Goal: Information Seeking & Learning: Learn about a topic

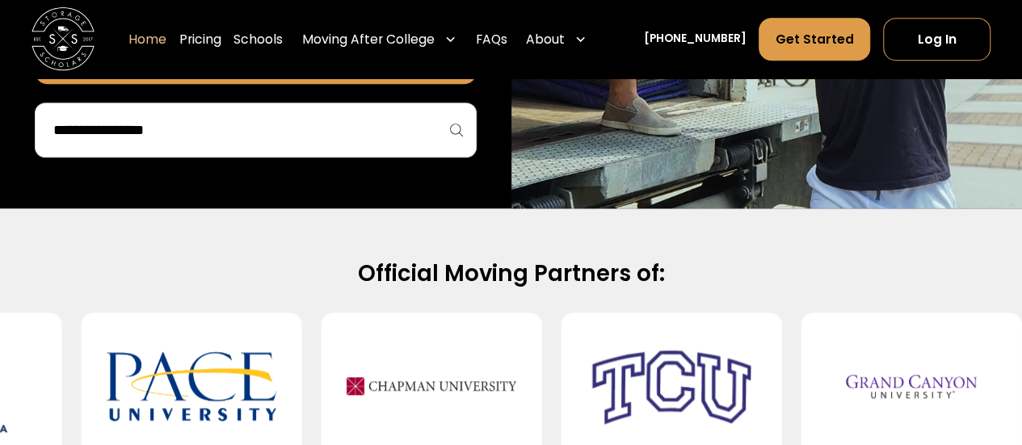
scroll to position [522, 0]
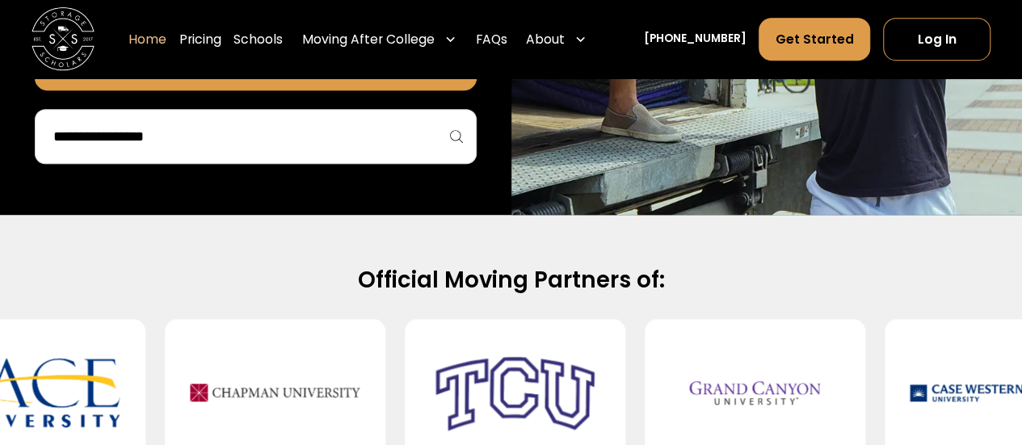
click at [380, 146] on input "search" at bounding box center [256, 136] width 408 height 27
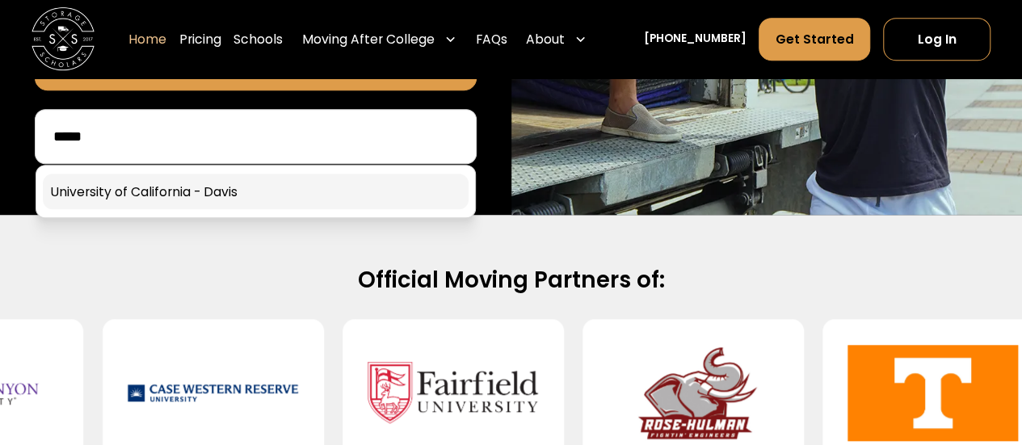
type input "*****"
click at [319, 199] on link at bounding box center [256, 192] width 426 height 36
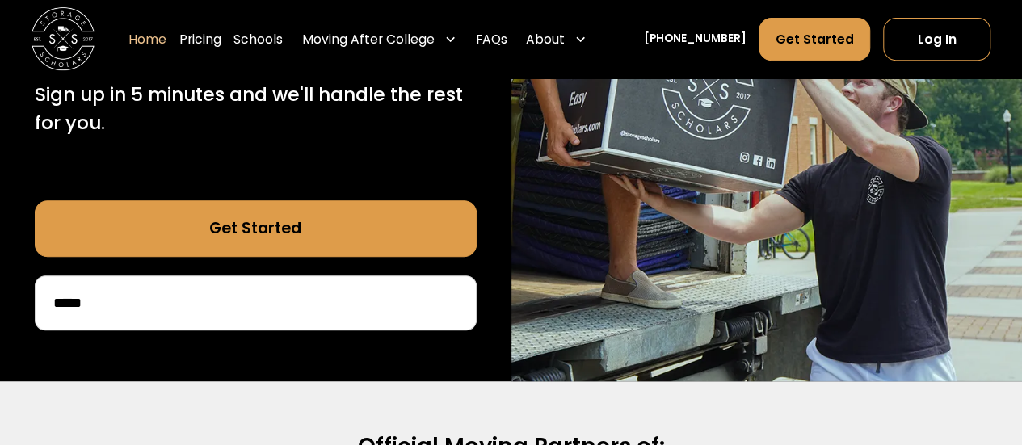
scroll to position [321, 0]
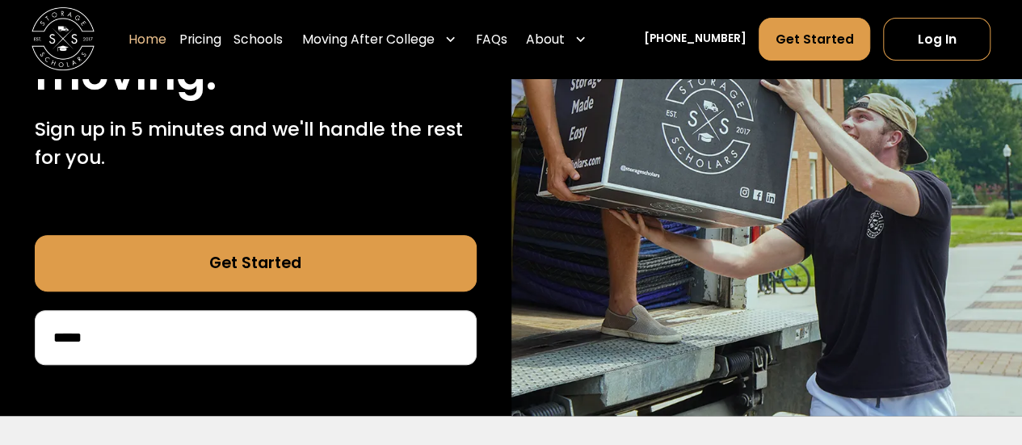
click at [302, 255] on link "Get Started" at bounding box center [256, 263] width 442 height 57
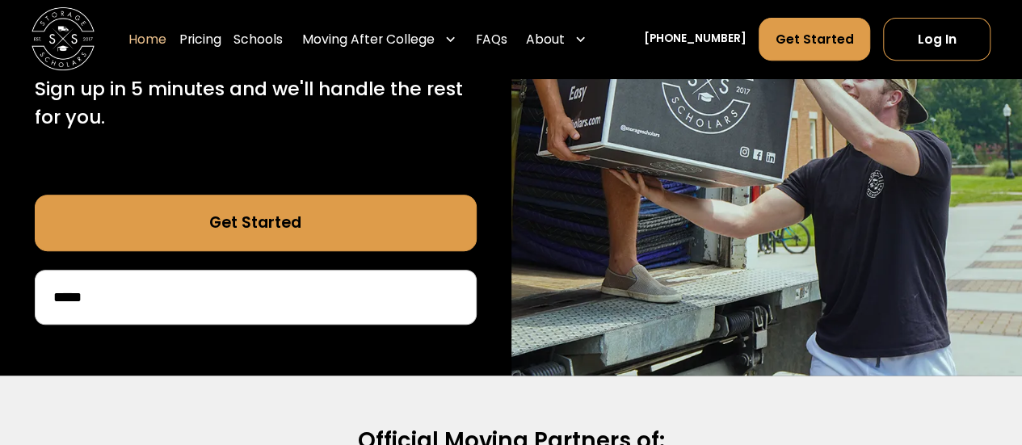
scroll to position [321, 0]
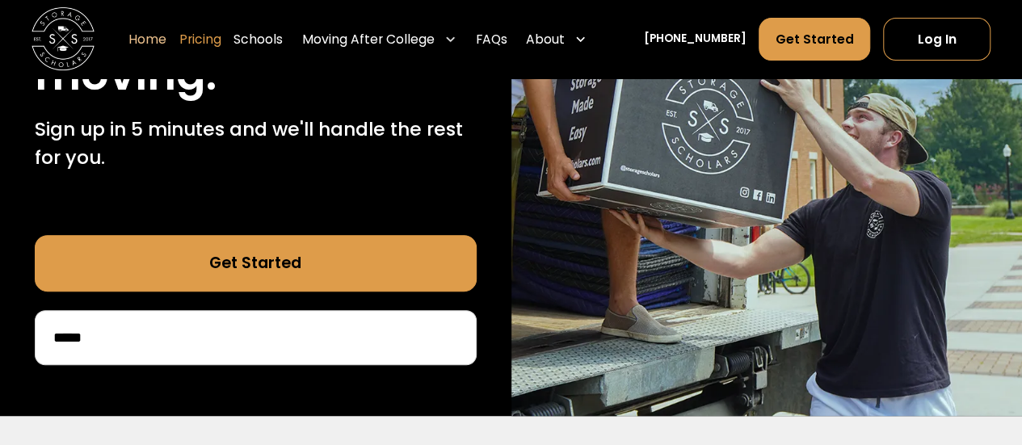
click at [217, 45] on link "Pricing" at bounding box center [200, 40] width 42 height 44
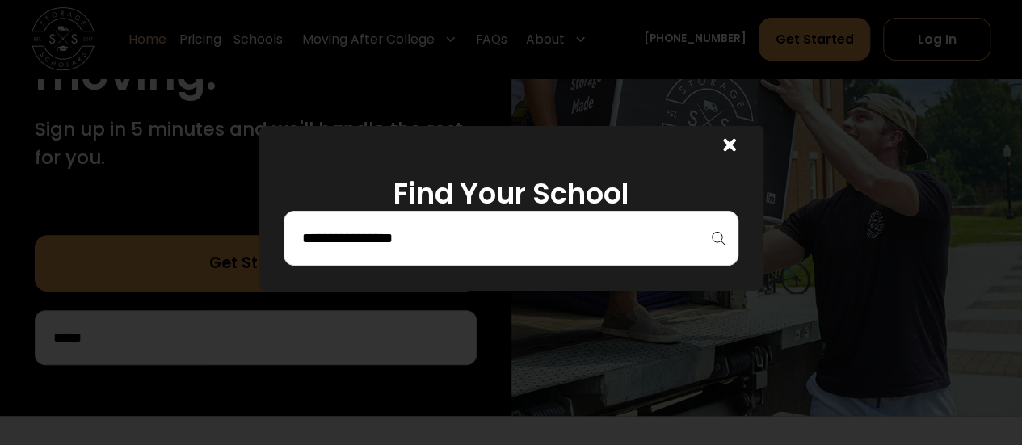
click at [418, 233] on input "search" at bounding box center [511, 238] width 421 height 27
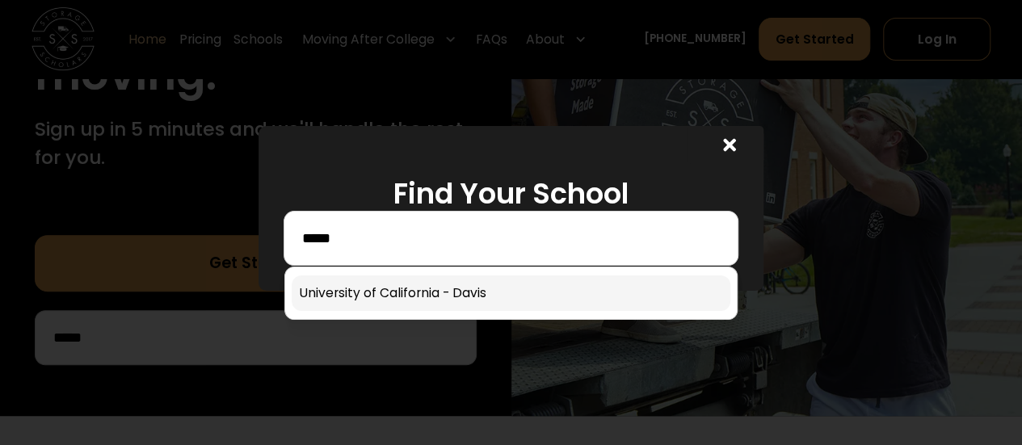
type input "*****"
click at [422, 287] on link at bounding box center [511, 294] width 439 height 36
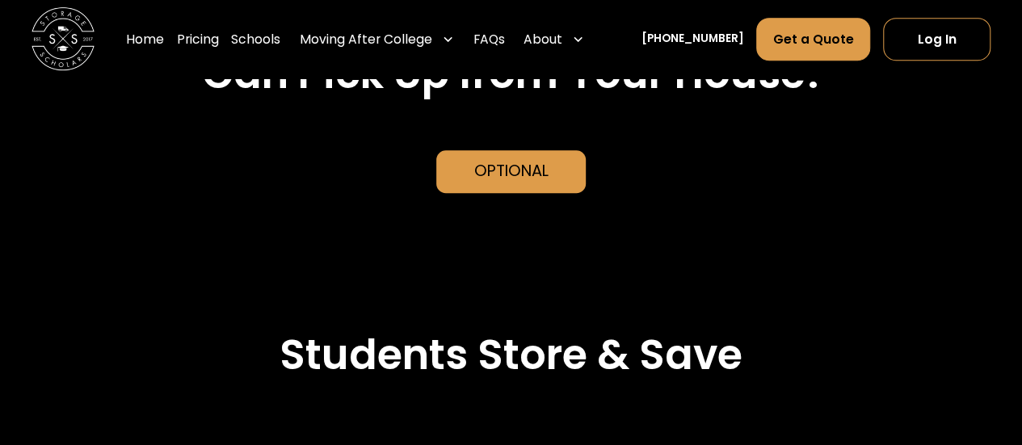
scroll to position [3580, 0]
